Goal: Check status: Check status

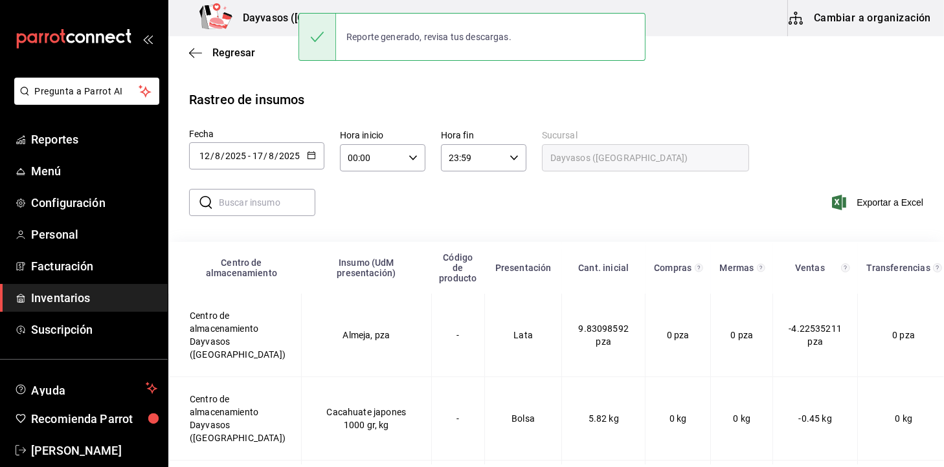
click at [309, 157] on icon "button" at bounding box center [311, 155] width 9 height 9
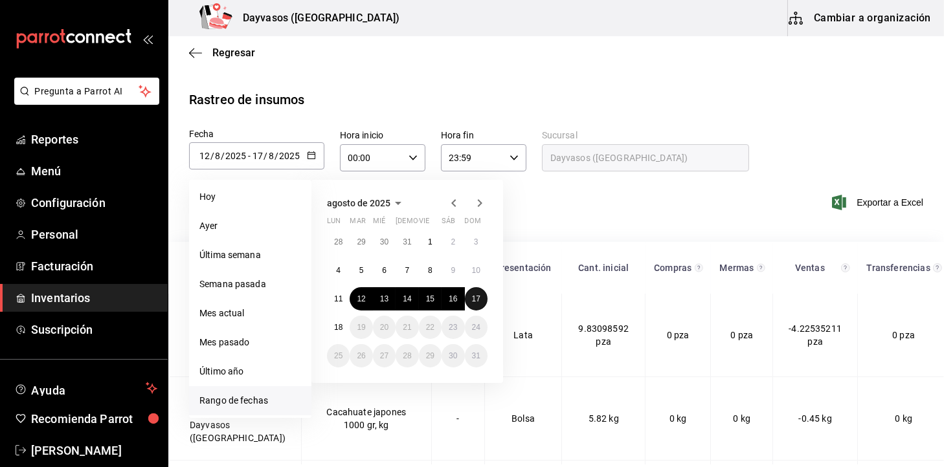
click at [482, 302] on button "17" at bounding box center [476, 298] width 23 height 23
type input "[DATE]"
type input "17"
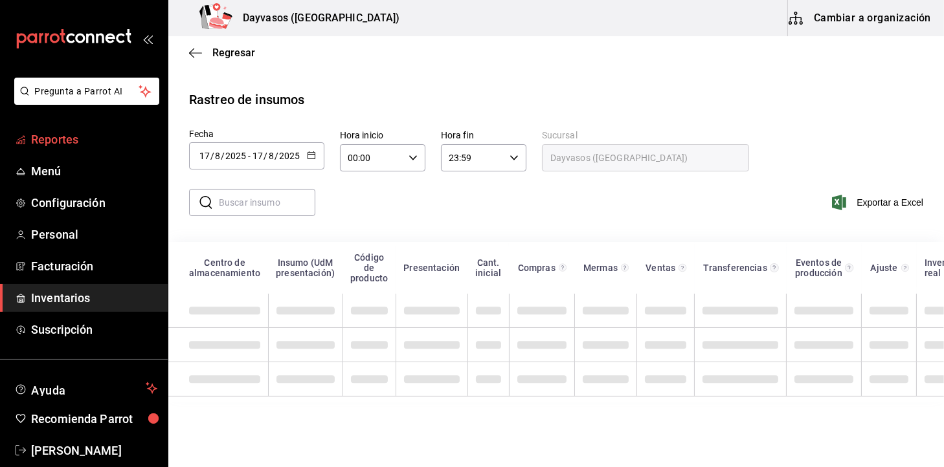
click at [65, 149] on link "Reportes" at bounding box center [84, 140] width 168 height 28
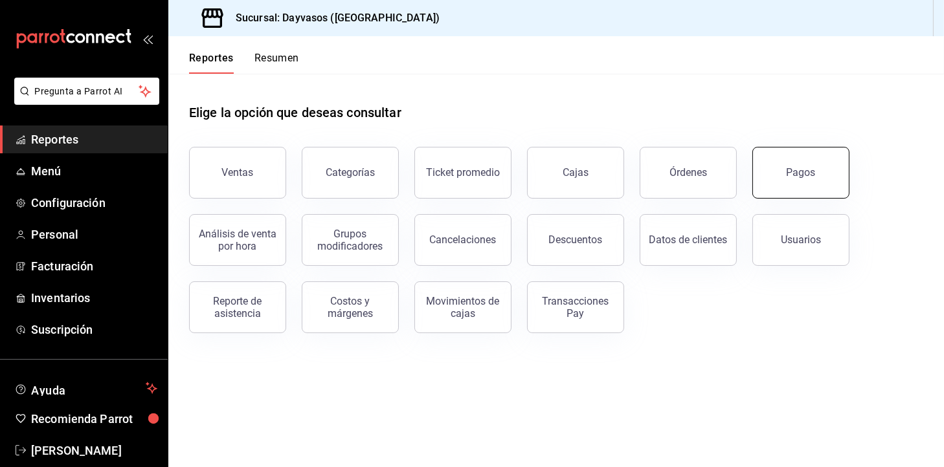
click at [781, 192] on button "Pagos" at bounding box center [800, 173] width 97 height 52
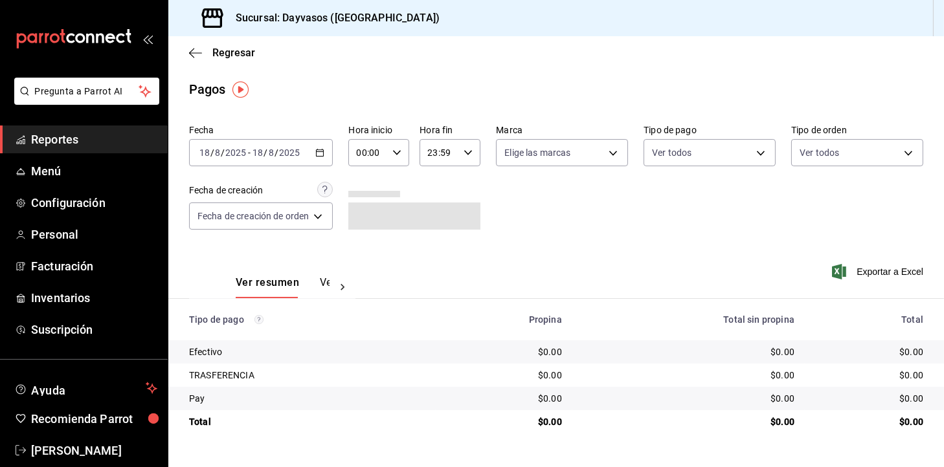
click at [330, 155] on div "[DATE] [DATE] - [DATE] [DATE]" at bounding box center [261, 152] width 144 height 27
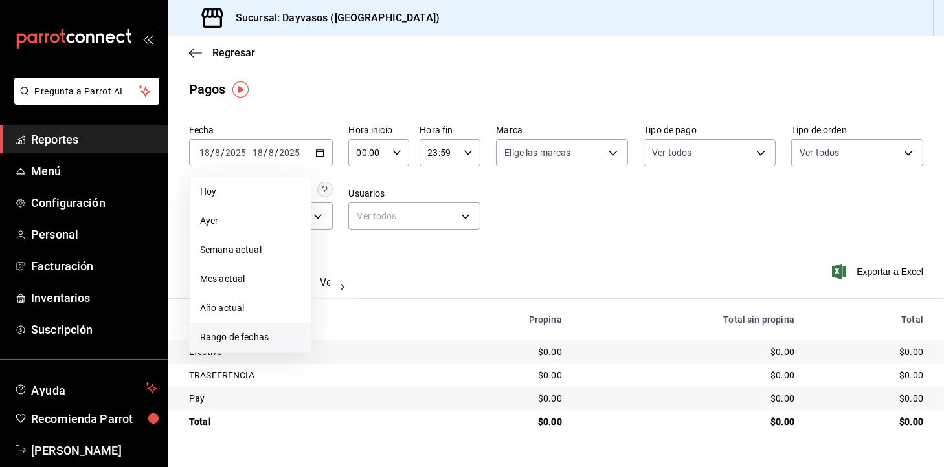
click at [262, 335] on span "Rango de fechas" at bounding box center [250, 338] width 100 height 14
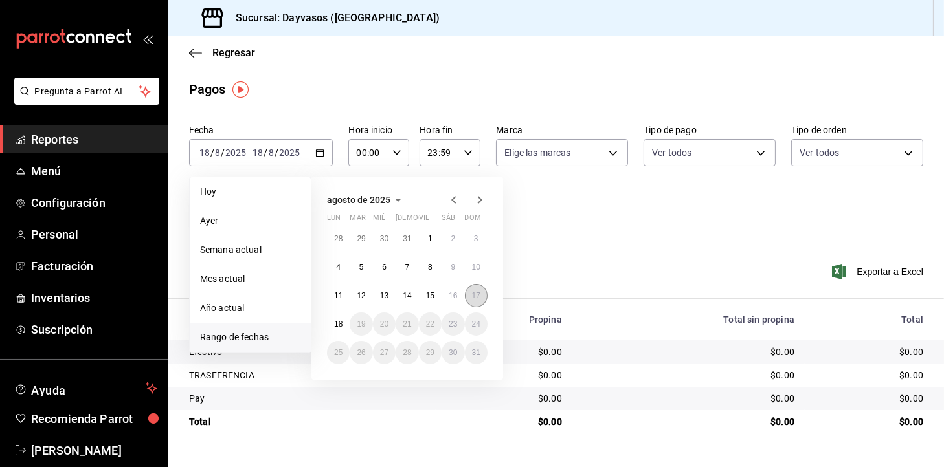
click at [480, 302] on button "17" at bounding box center [476, 295] width 23 height 23
